Goal: Find specific page/section: Find specific page/section

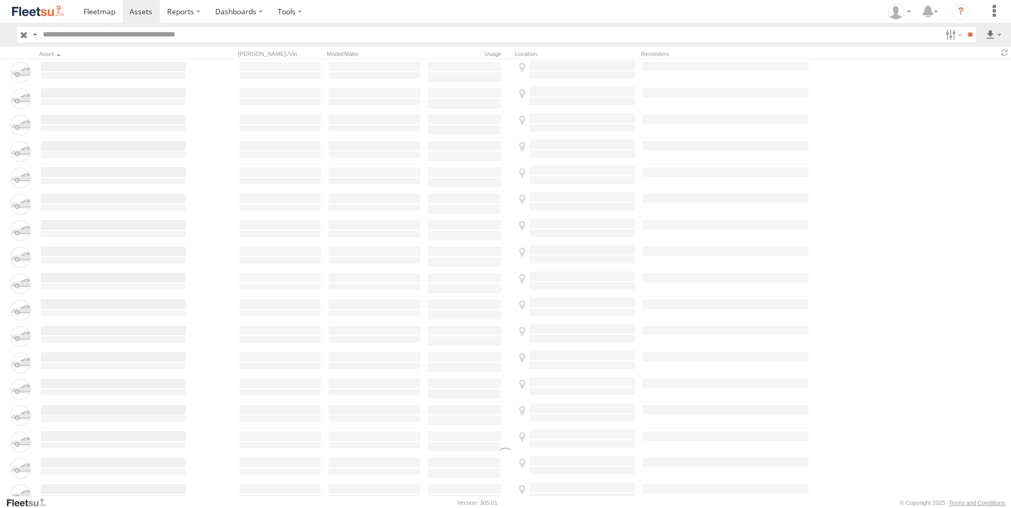
click at [60, 66] on div at bounding box center [505, 389] width 1011 height 660
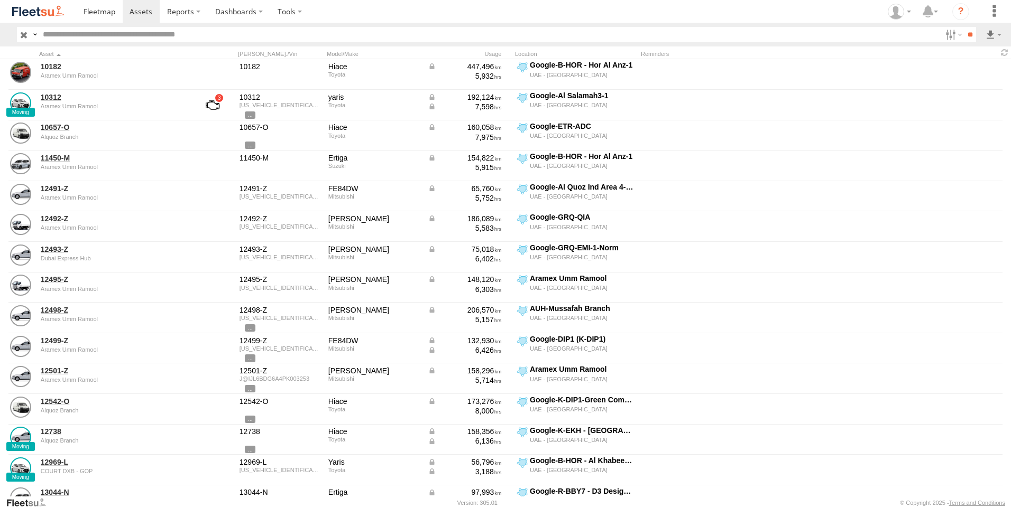
click at [71, 39] on input "text" at bounding box center [490, 34] width 902 height 15
type input "*****"
click at [964, 27] on input "**" at bounding box center [970, 34] width 12 height 15
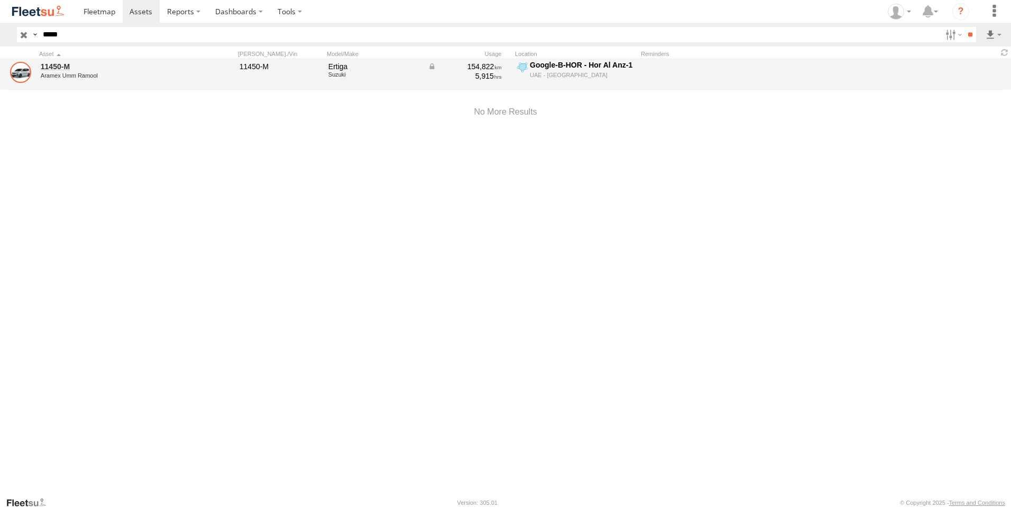
click at [23, 77] on link at bounding box center [20, 72] width 21 height 21
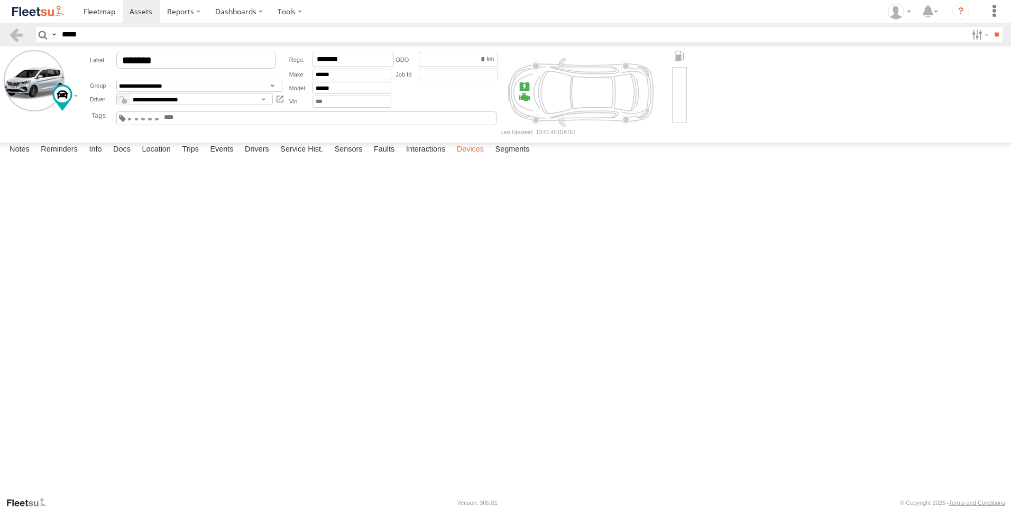
click at [474, 158] on label "Devices" at bounding box center [470, 150] width 38 height 15
click at [165, 158] on label "Location" at bounding box center [156, 150] width 40 height 15
click at [0, 0] on span at bounding box center [0, 0] width 0 height 0
click at [0, 0] on div "11450-M 11450-M Aramex Umm Ramool Google-B-HOR - Hor Al Anz-1 25.27184 , 55.332…" at bounding box center [0, 0] width 0 height 0
drag, startPoint x: 507, startPoint y: 294, endPoint x: 598, endPoint y: 322, distance: 94.6
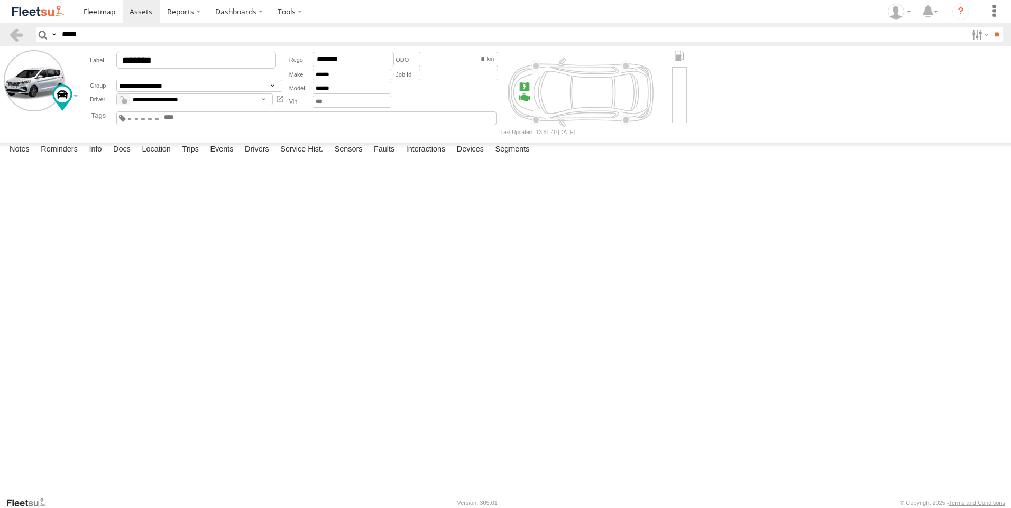
click at [0, 0] on div "11450-M" at bounding box center [0, 0] width 0 height 0
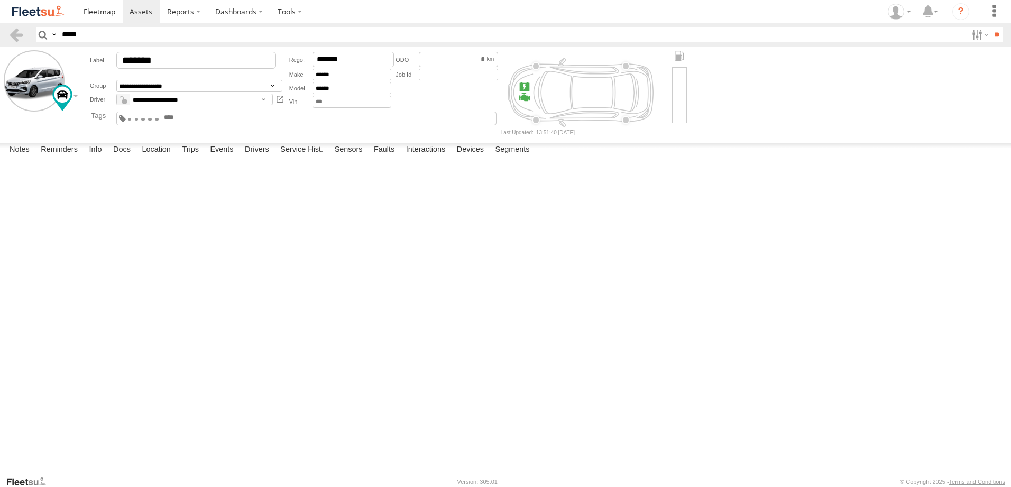
scroll to position [109, 0]
